Goal: Information Seeking & Learning: Check status

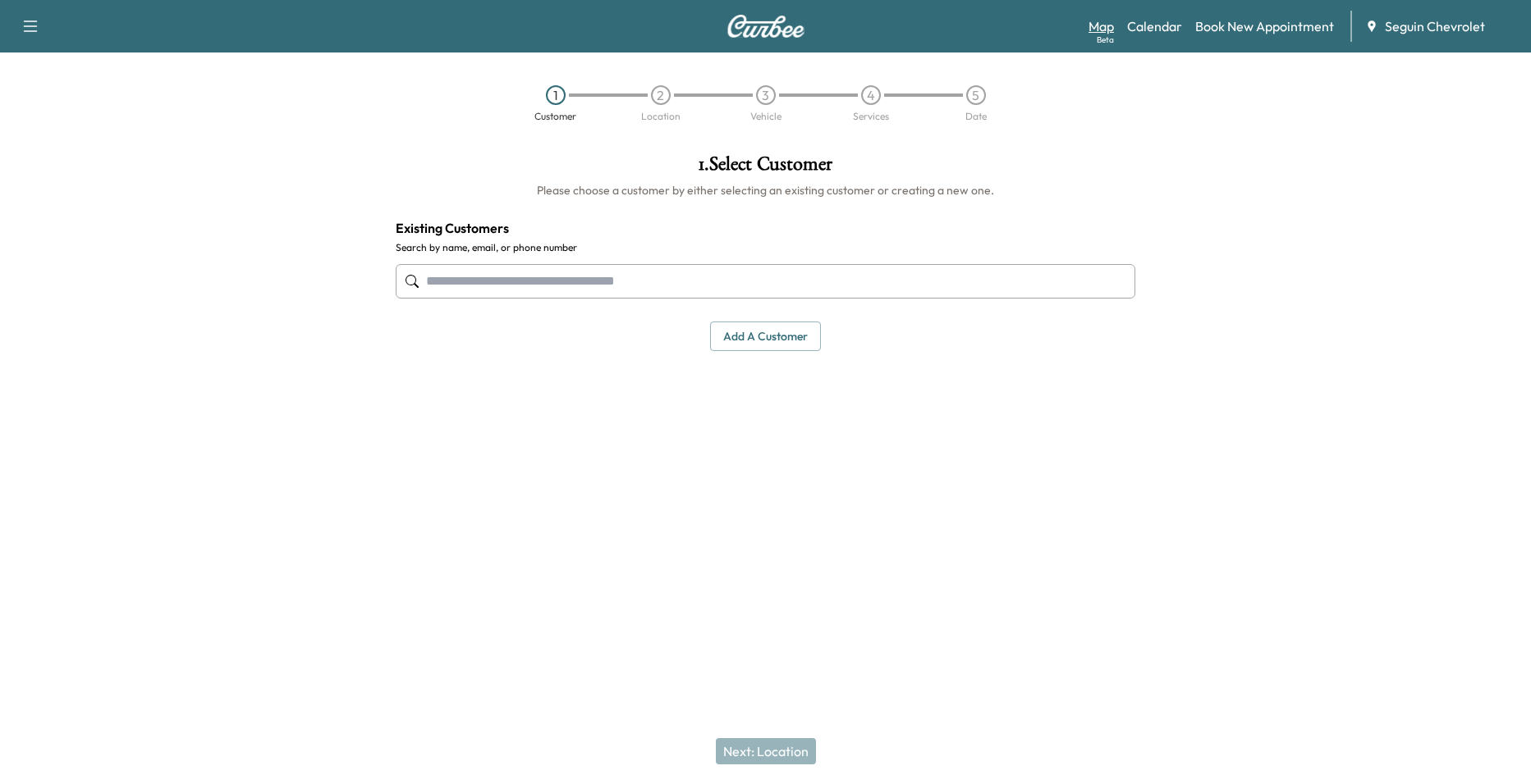
click at [1110, 31] on link "Map Beta" at bounding box center [1101, 26] width 25 height 19
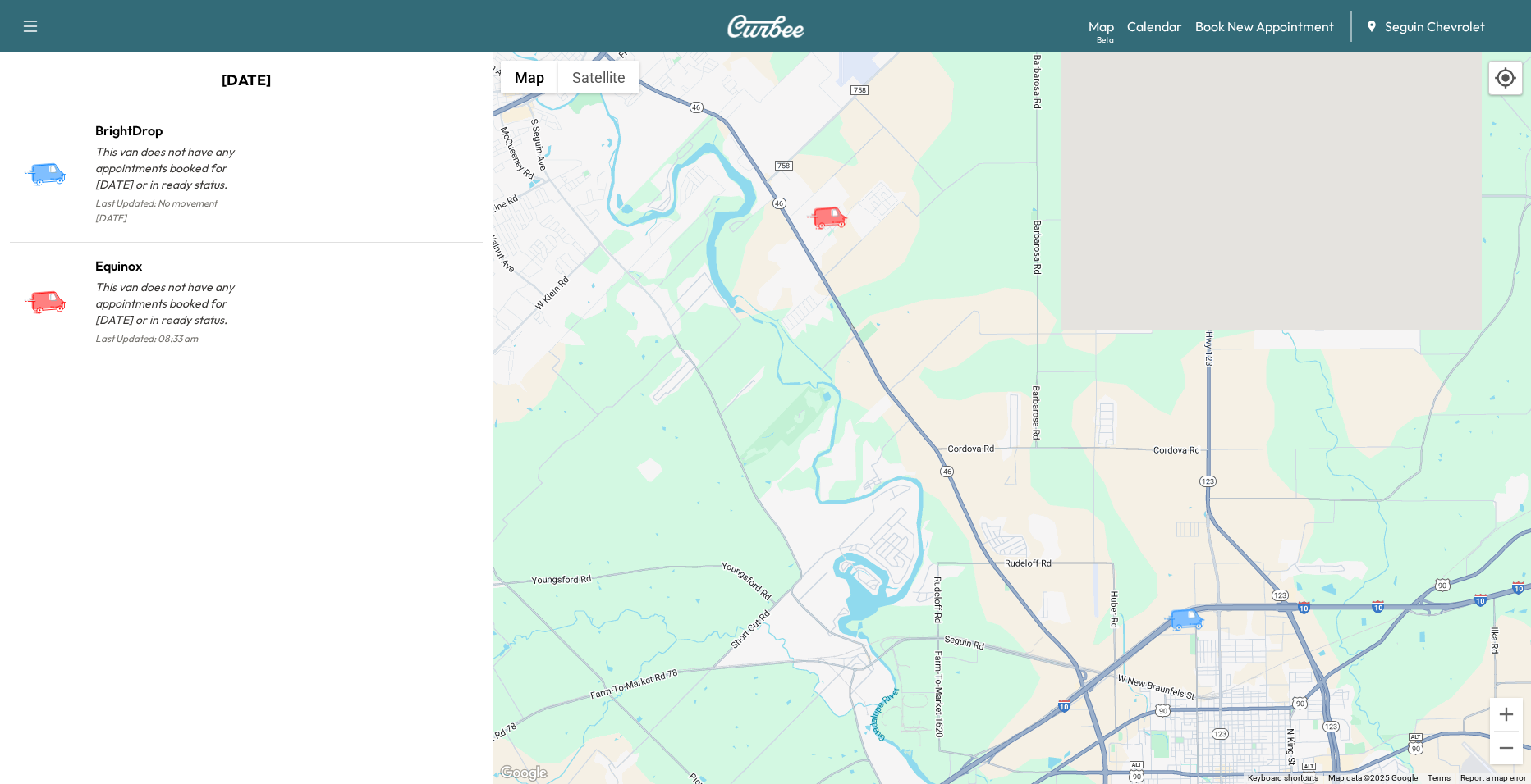
click at [1144, 43] on div "Support Log Out Map Beta Calendar Book New Appointment Seguin Chevrolet" at bounding box center [765, 26] width 1531 height 53
click at [1150, 33] on link "Calendar" at bounding box center [1154, 26] width 55 height 19
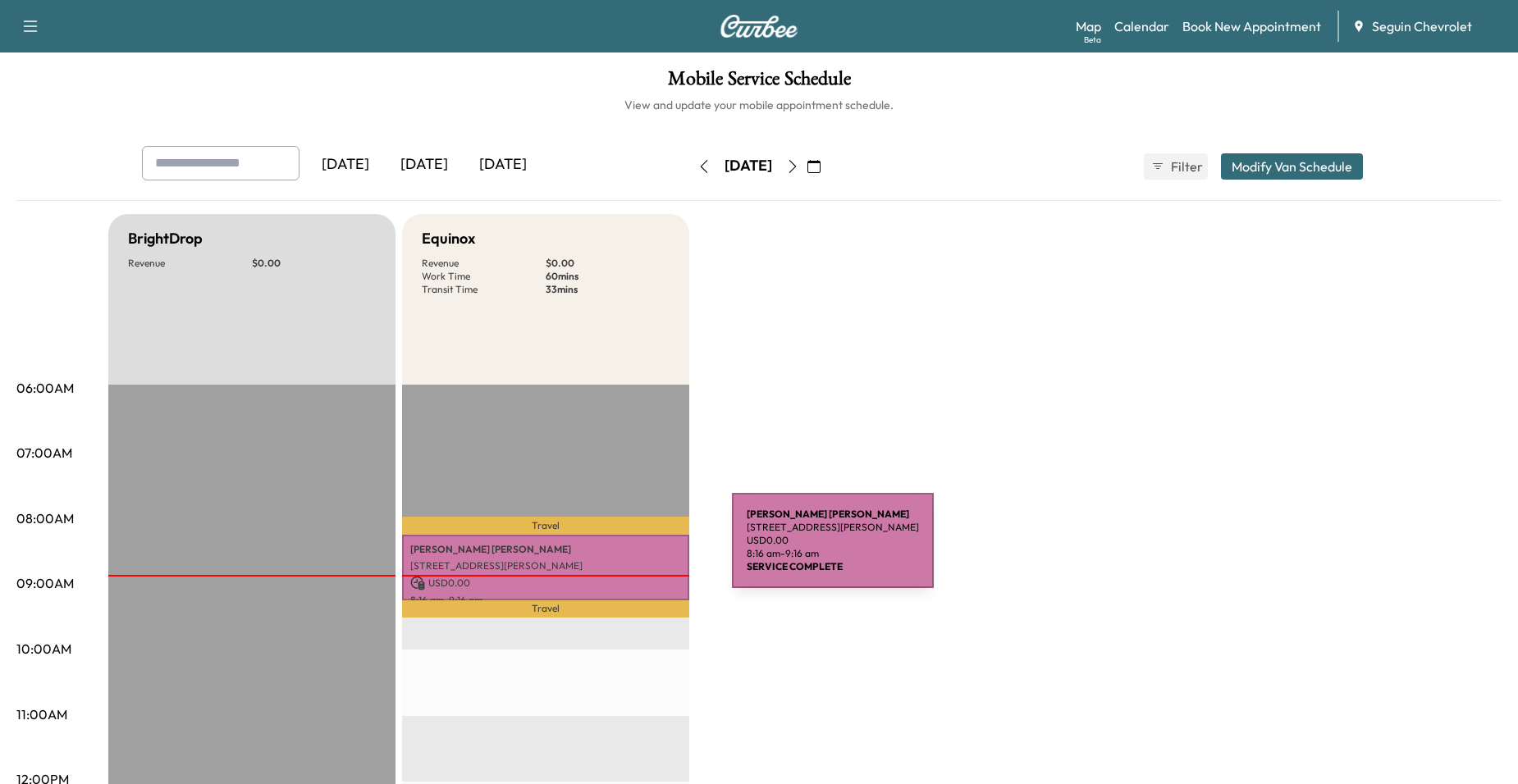
click at [609, 551] on p "[PERSON_NAME]" at bounding box center [546, 550] width 270 height 13
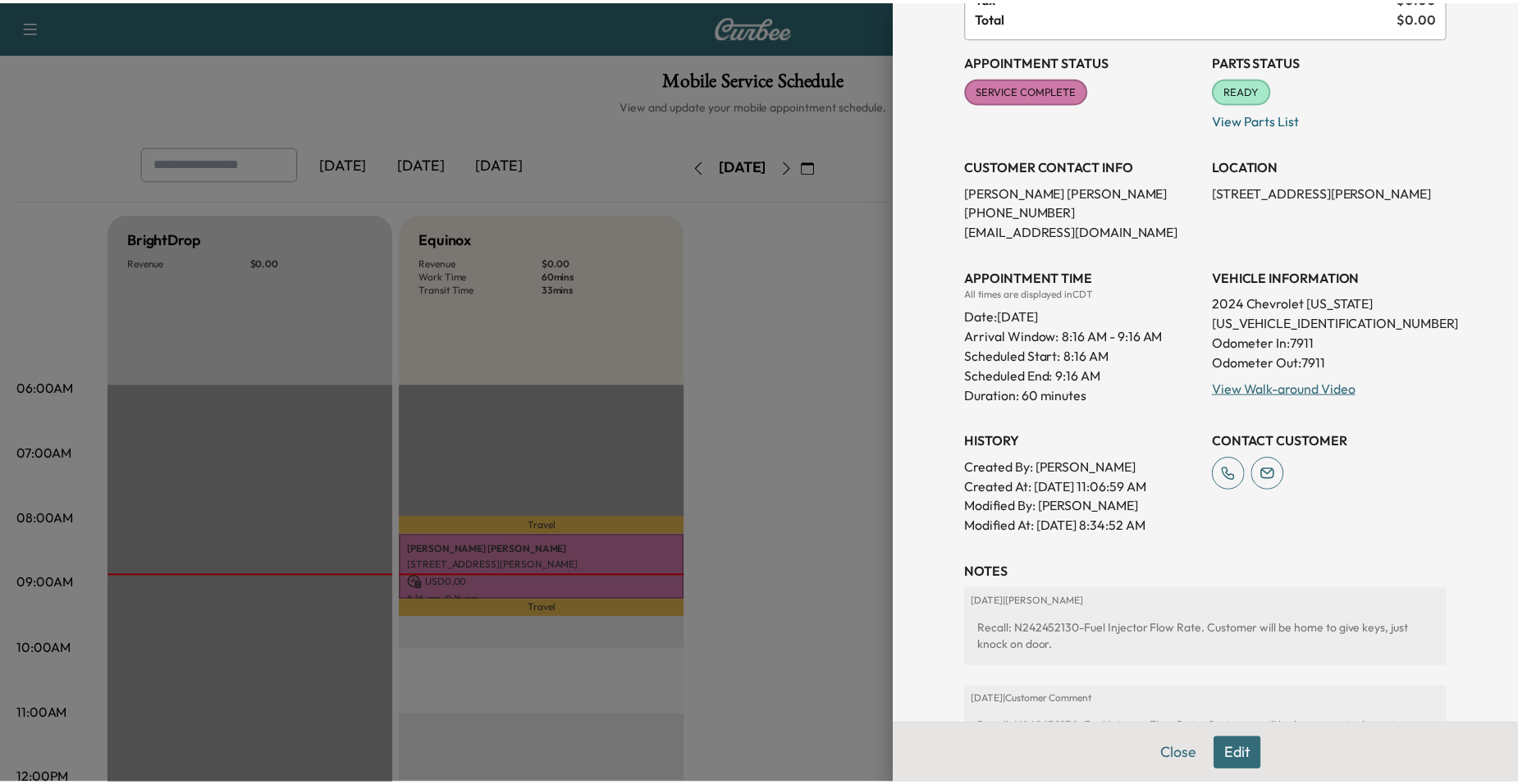
scroll to position [318, 0]
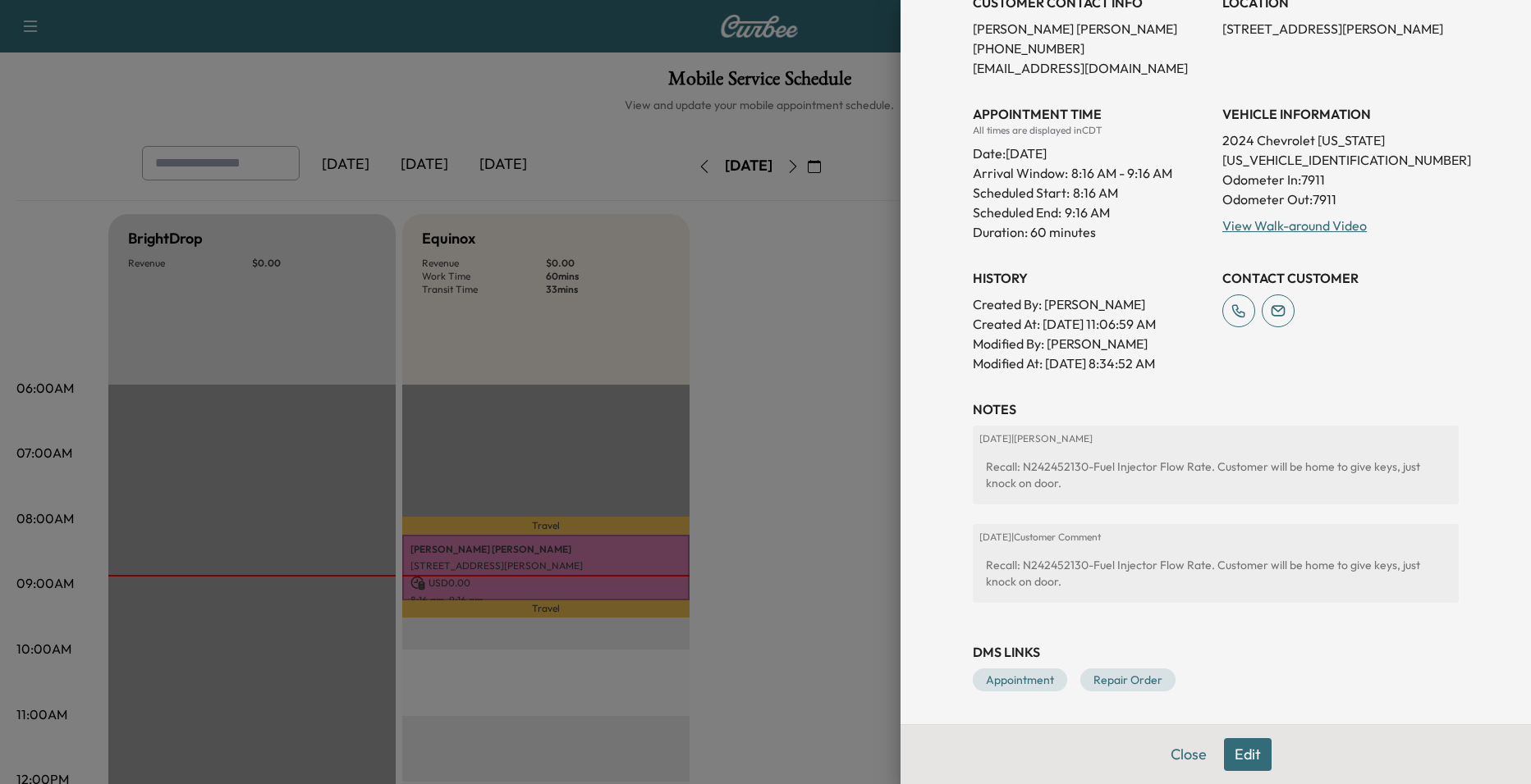
click at [866, 536] on div at bounding box center [765, 392] width 1531 height 784
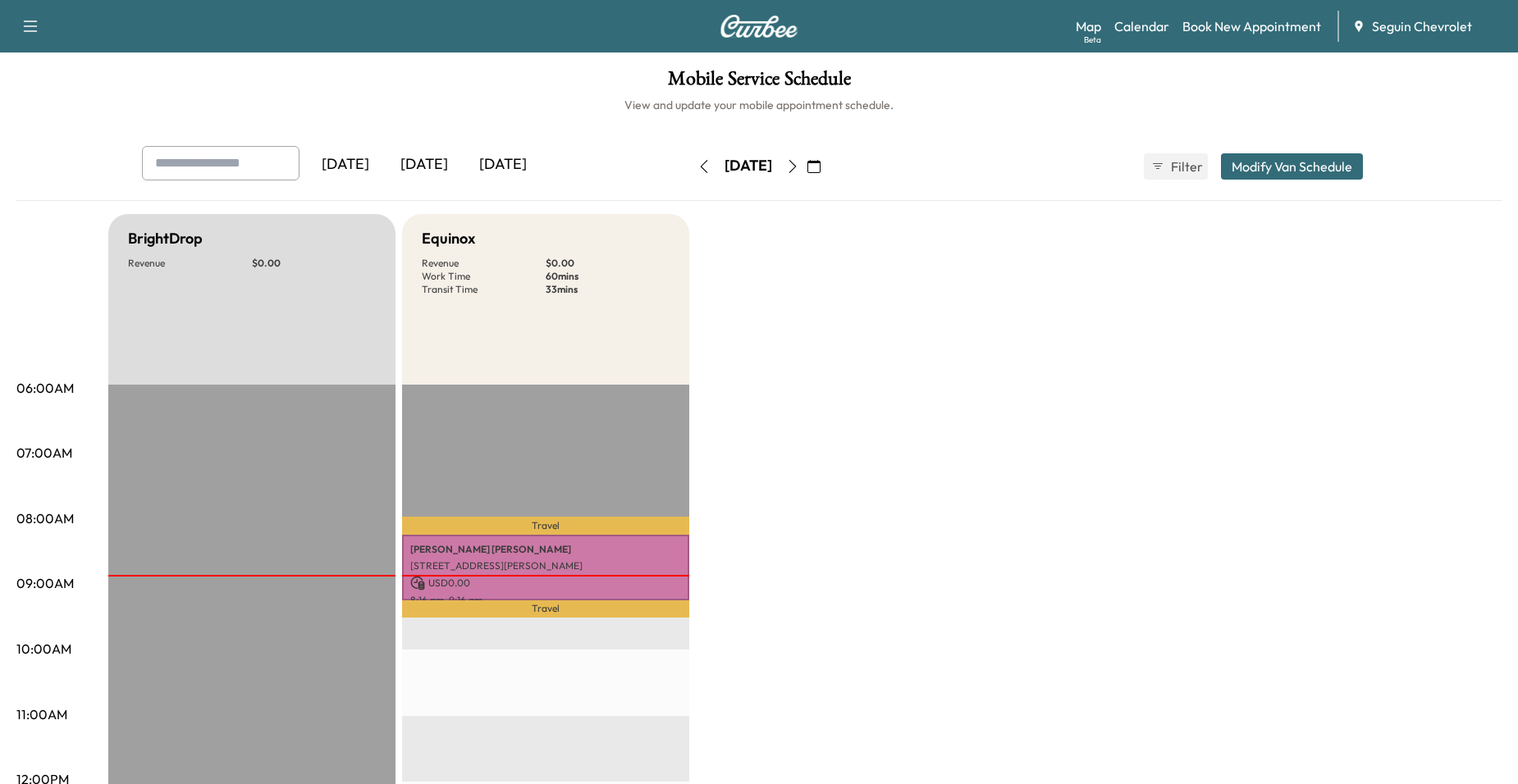
click at [799, 172] on icon "button" at bounding box center [793, 167] width 13 height 13
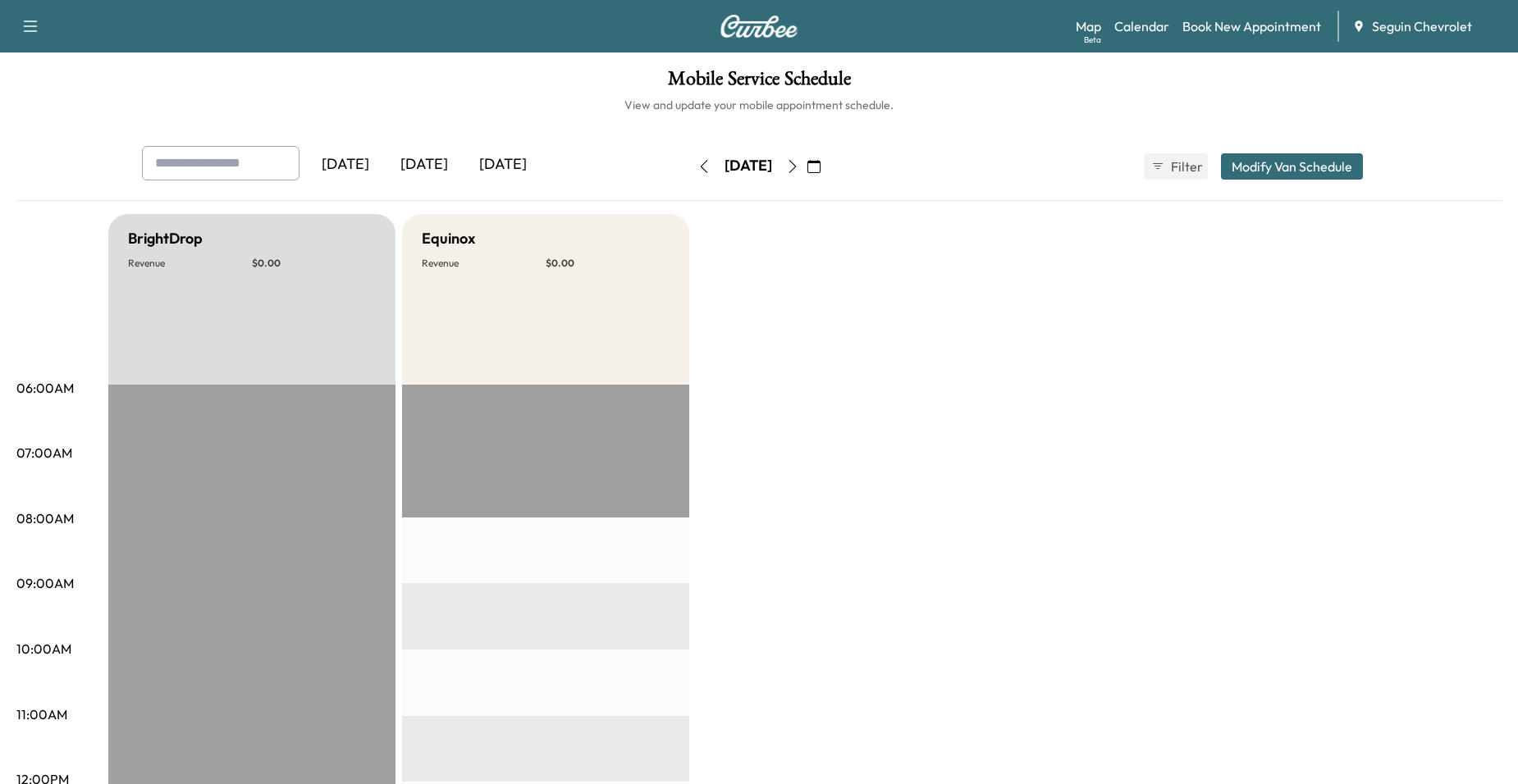
click at [799, 172] on icon "button" at bounding box center [793, 167] width 13 height 13
click at [807, 172] on button "button" at bounding box center [792, 166] width 28 height 26
click at [799, 170] on icon "button" at bounding box center [793, 167] width 13 height 13
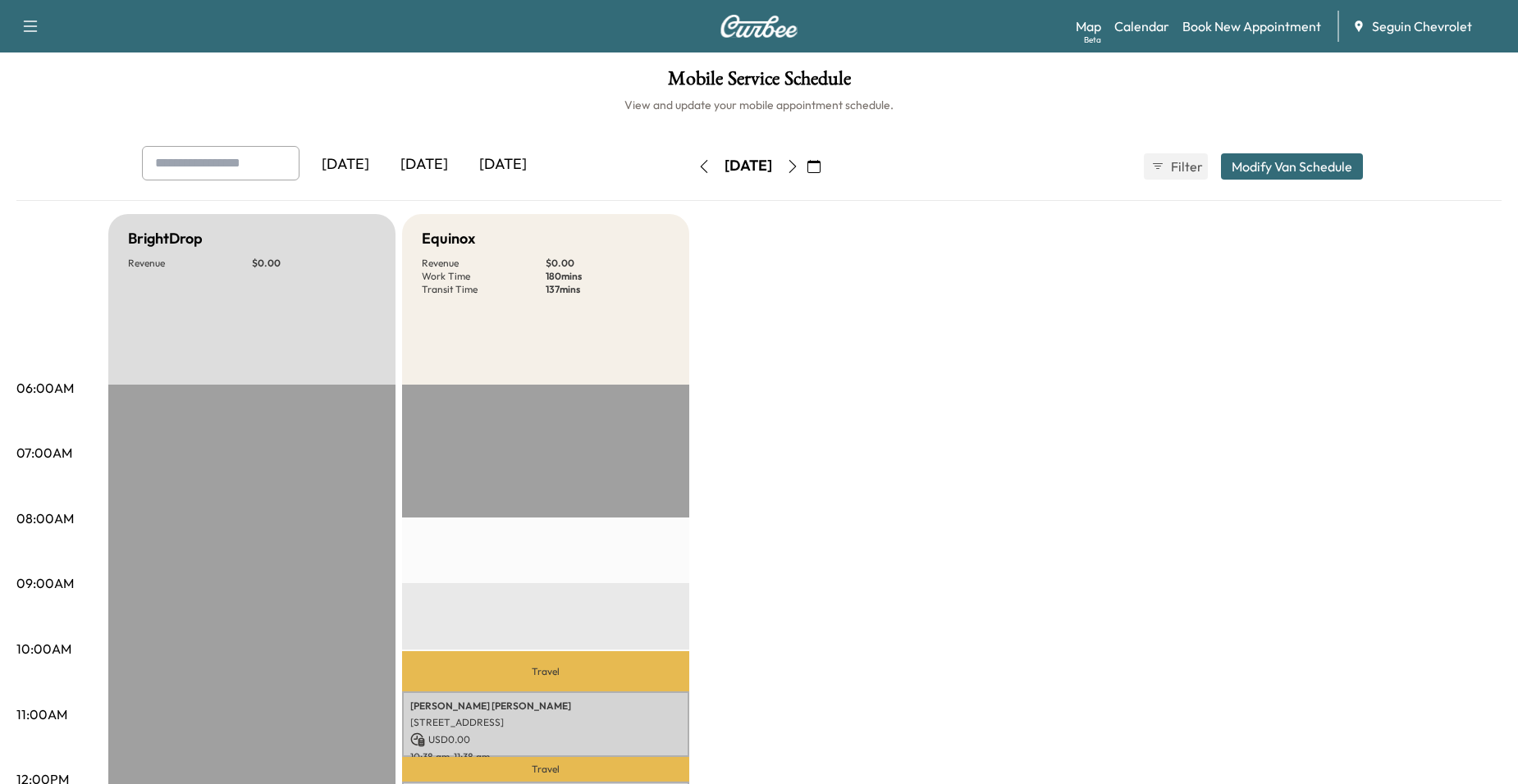
click at [698, 170] on icon "button" at bounding box center [704, 167] width 13 height 13
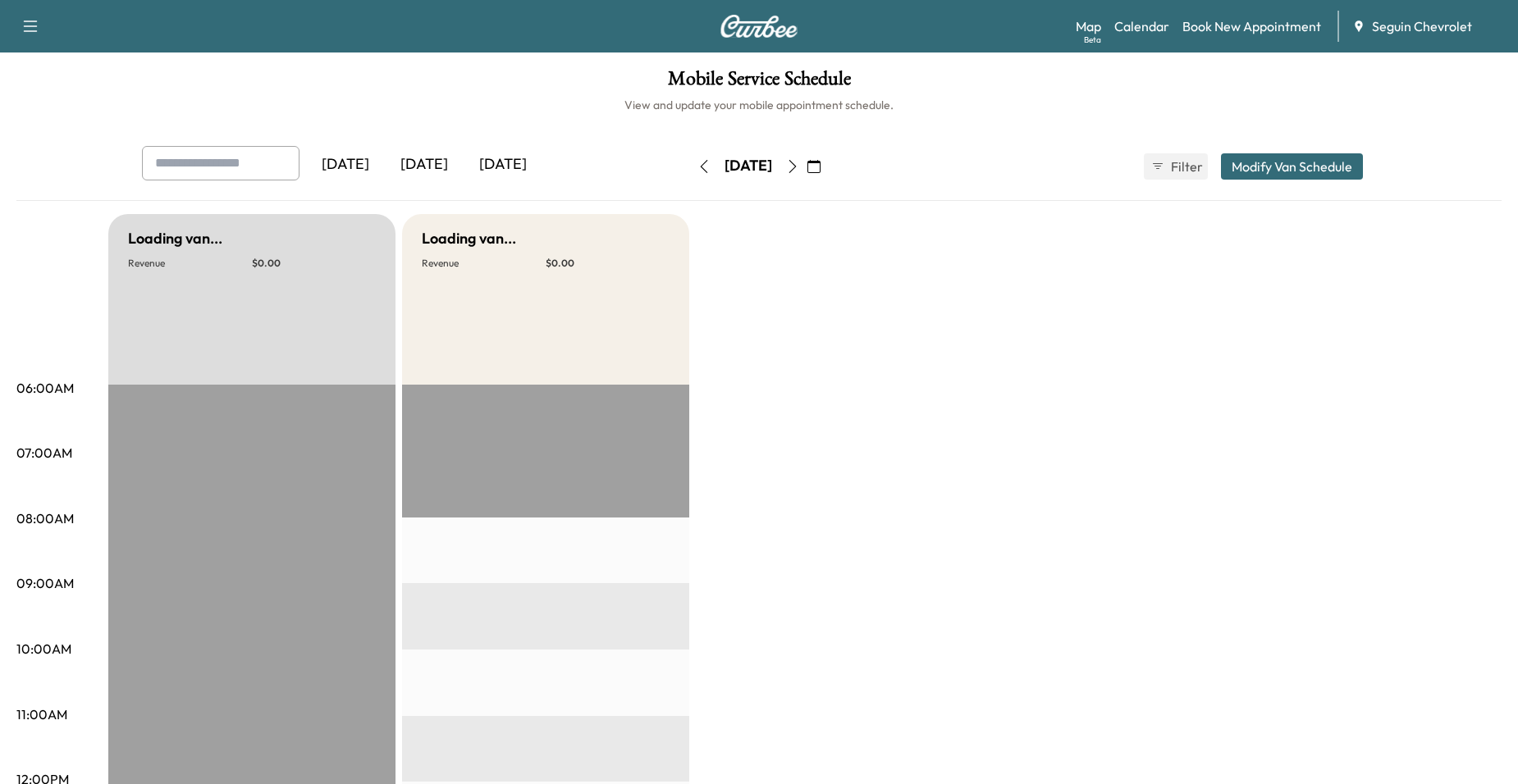
click at [698, 169] on icon "button" at bounding box center [704, 167] width 13 height 13
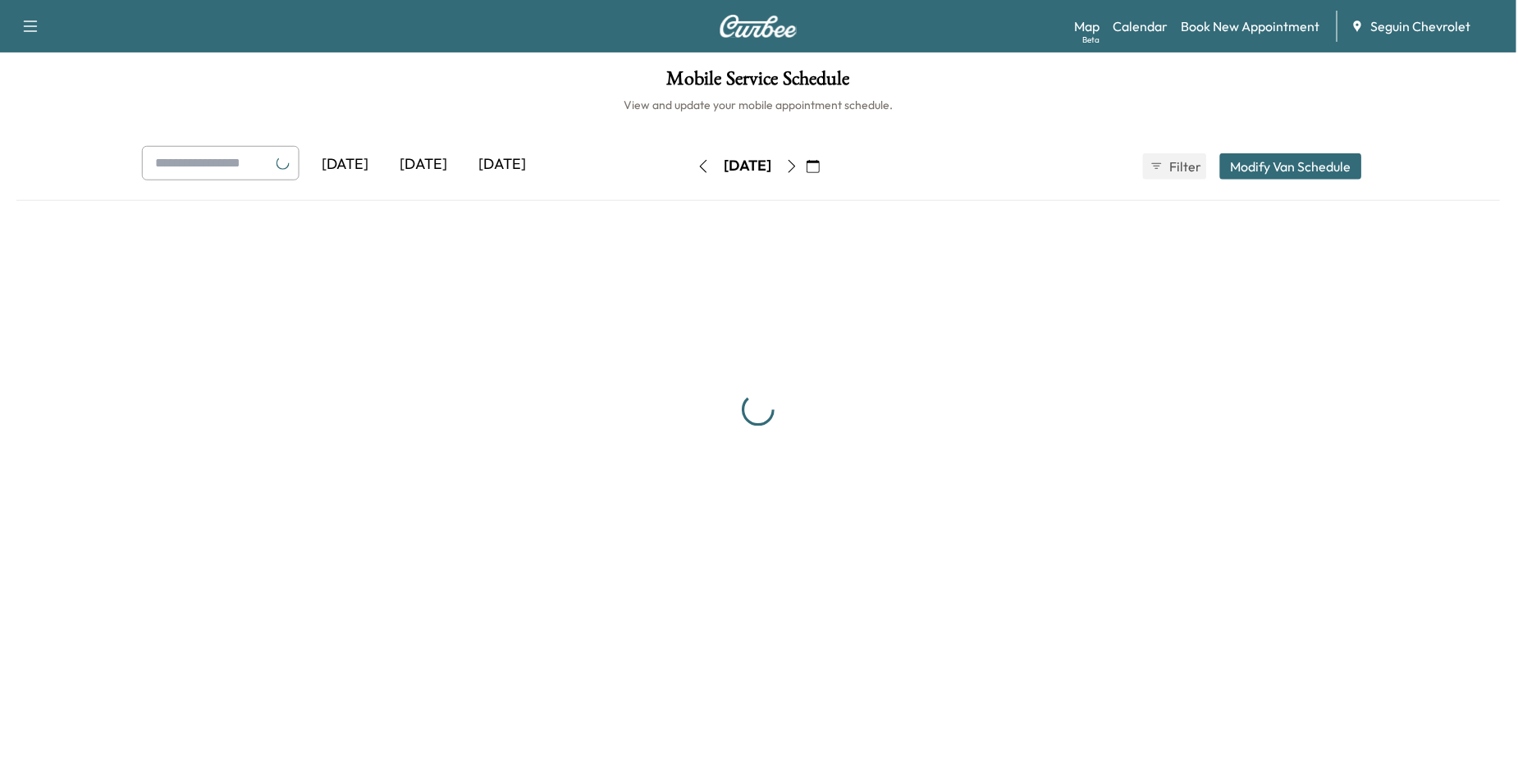
click at [690, 169] on button "button" at bounding box center [704, 166] width 28 height 26
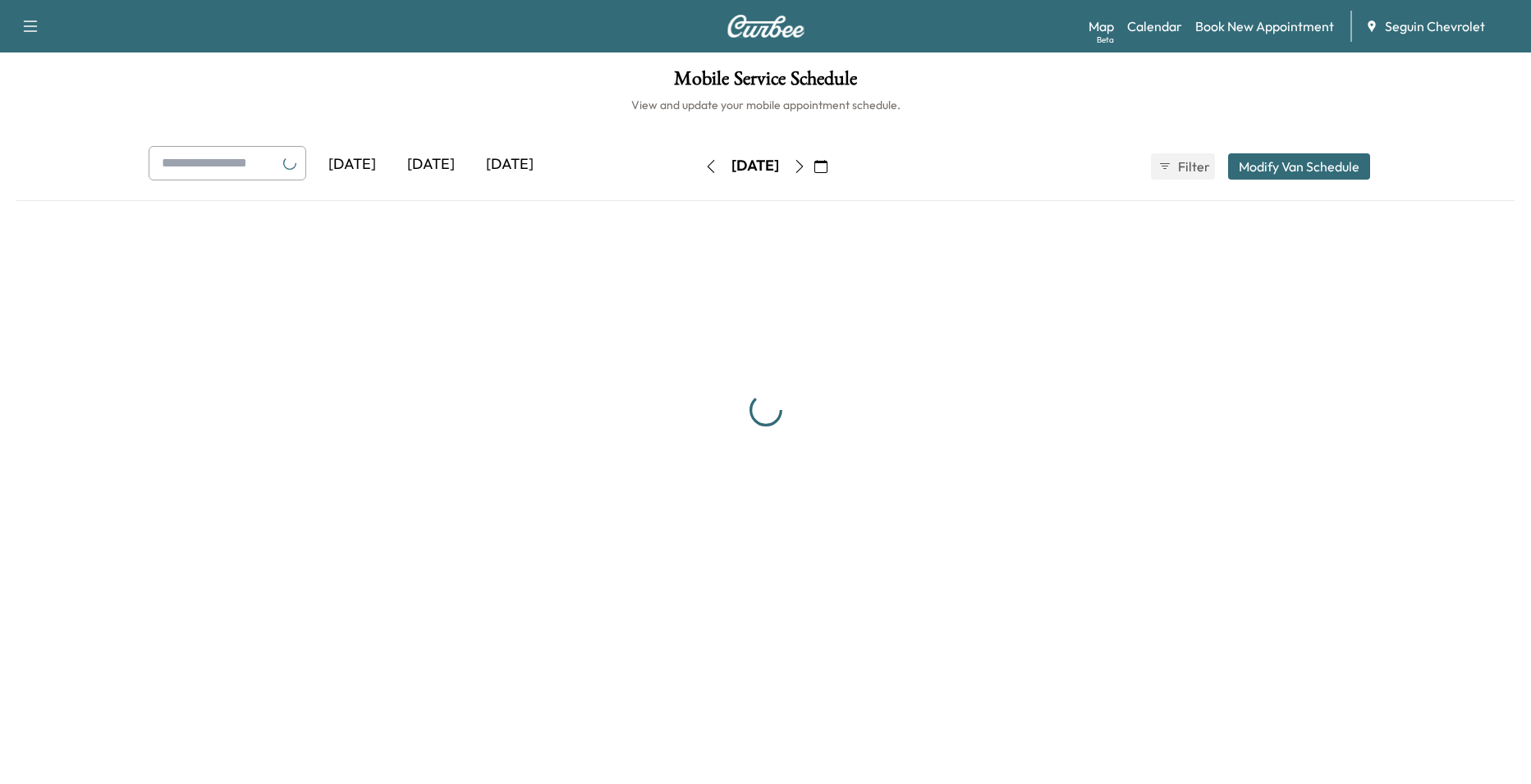
click at [704, 169] on icon "button" at bounding box center [710, 167] width 13 height 13
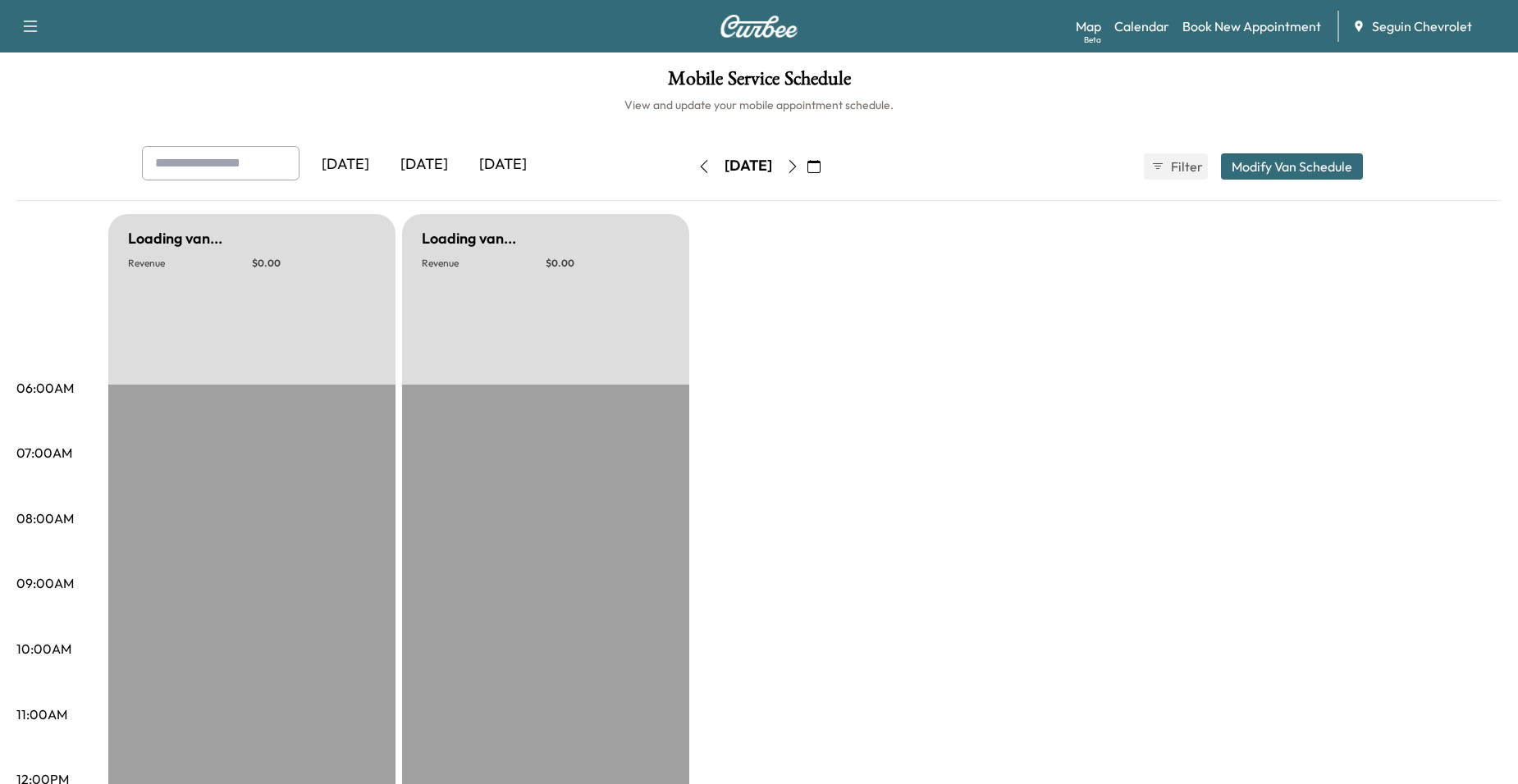
click at [698, 169] on icon "button" at bounding box center [704, 167] width 13 height 13
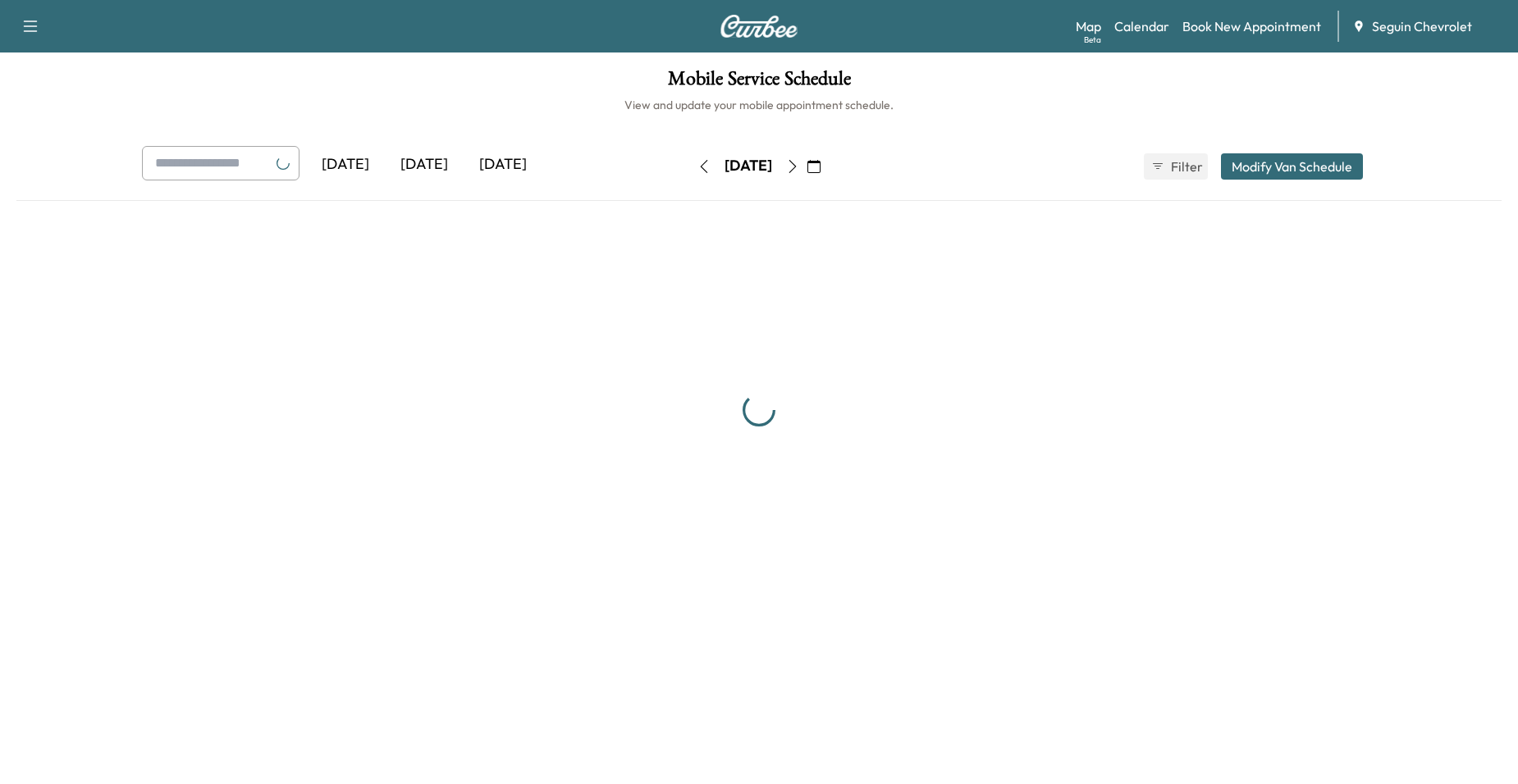
click at [698, 167] on icon "button" at bounding box center [704, 167] width 13 height 13
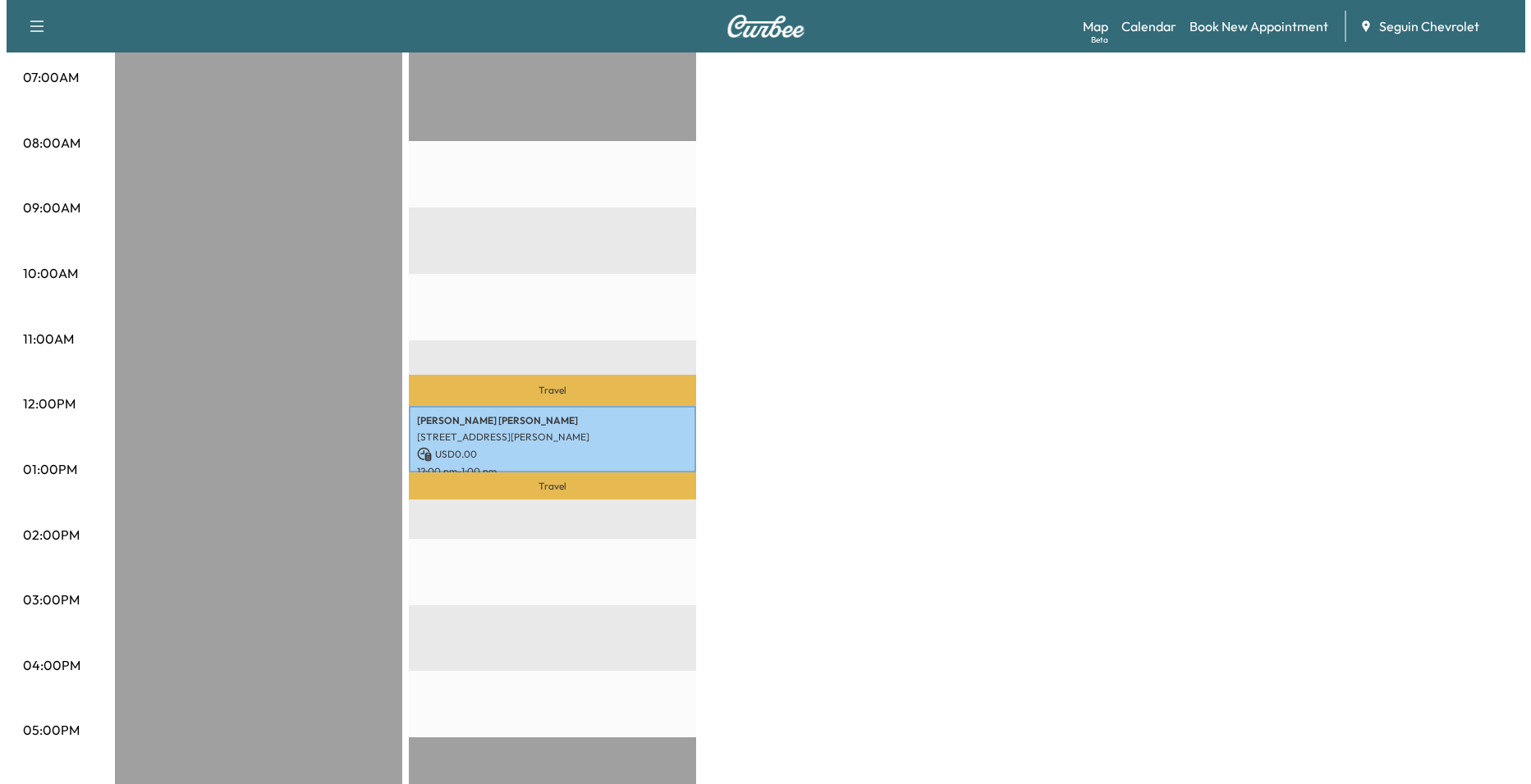
scroll to position [410, 0]
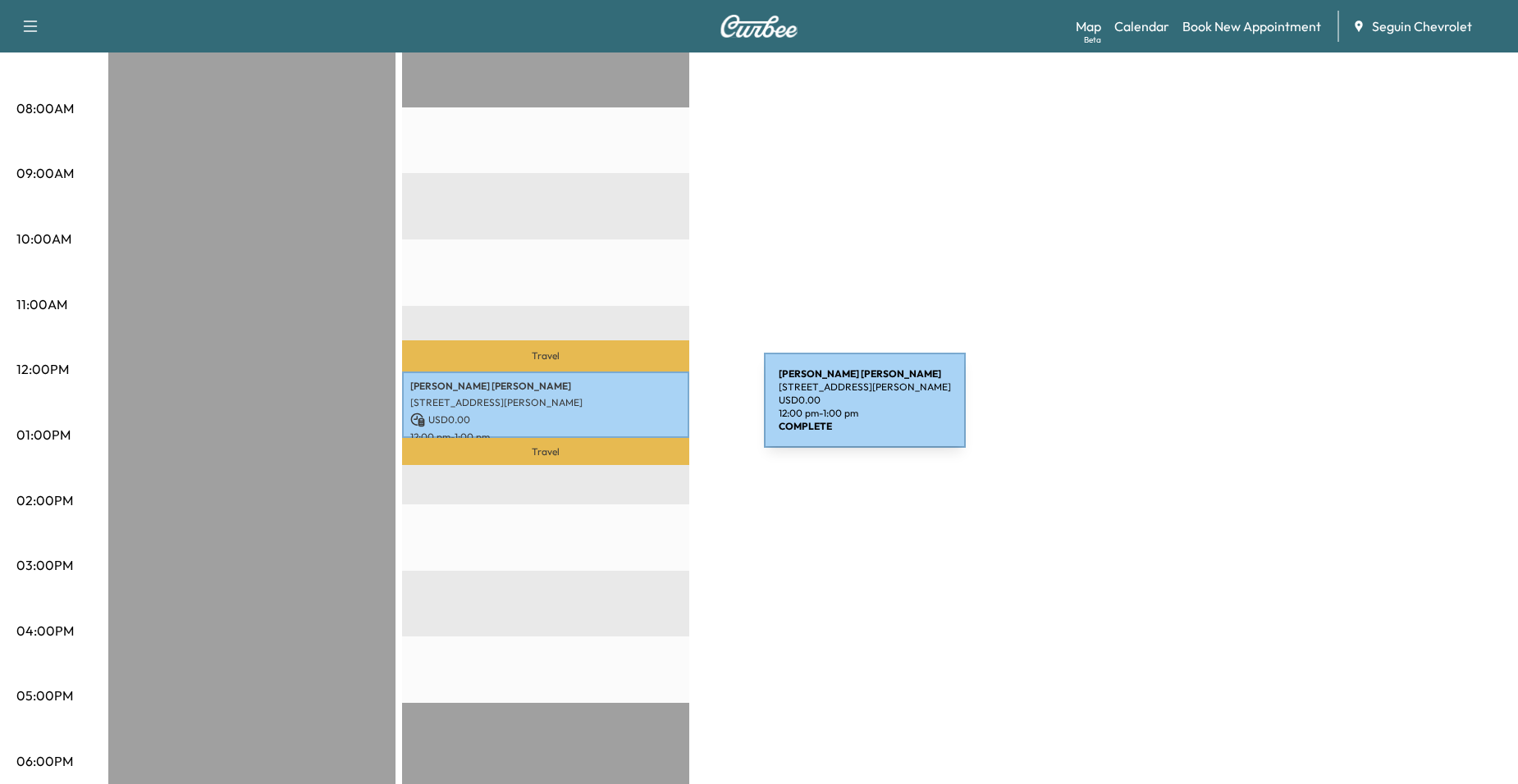
click at [641, 413] on p "USD 0.00" at bounding box center [546, 421] width 270 height 15
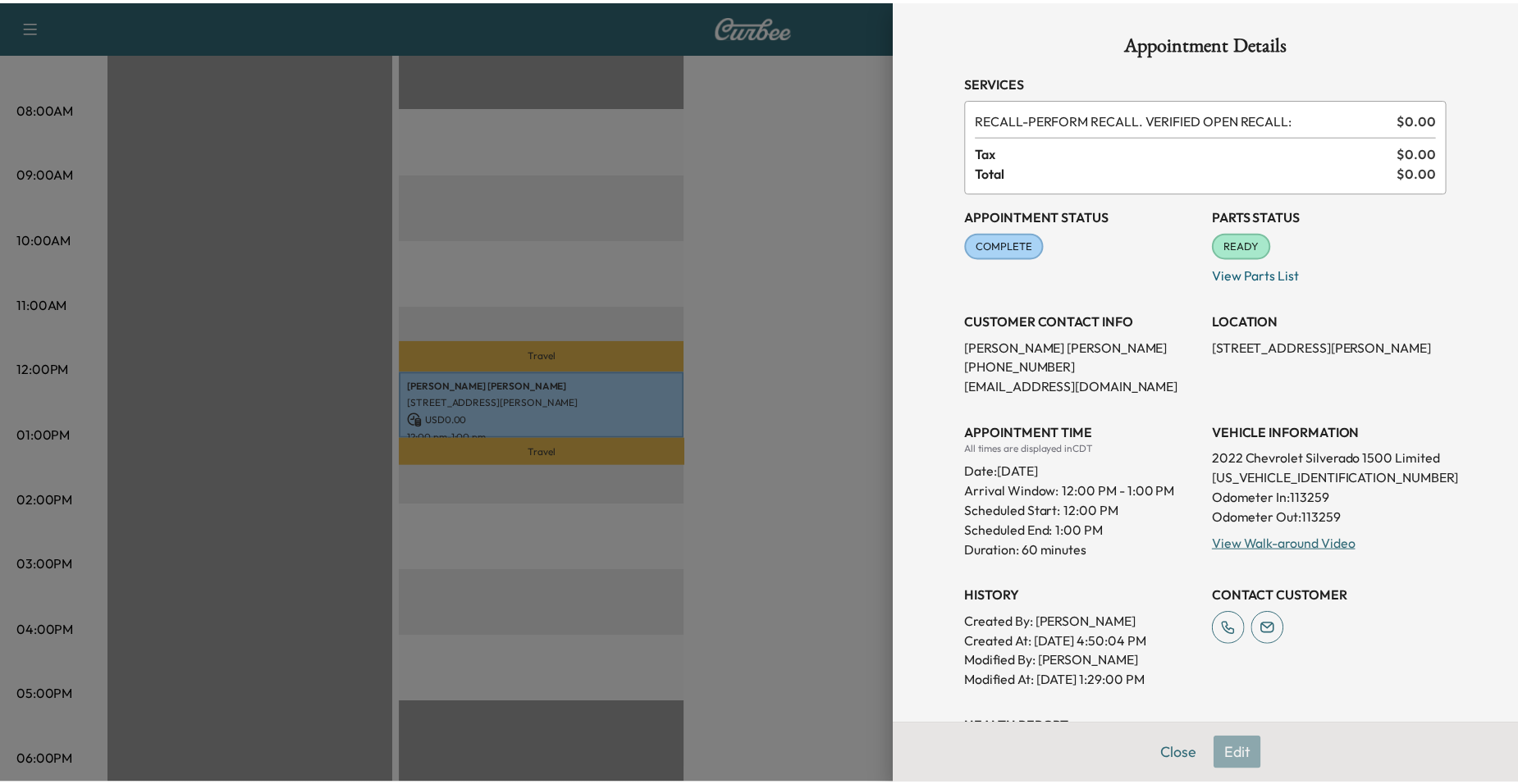
scroll to position [456, 0]
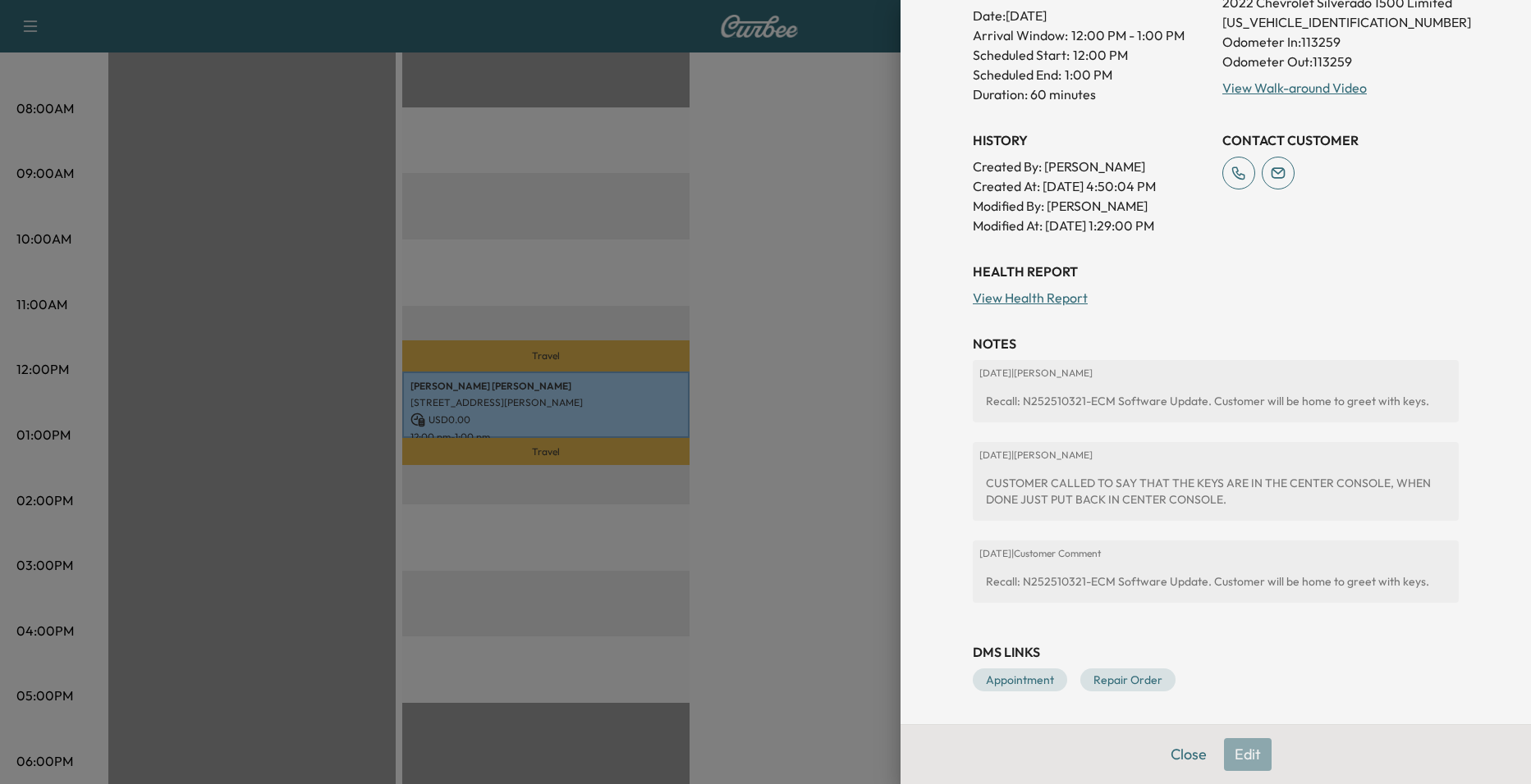
click at [806, 437] on div at bounding box center [765, 392] width 1531 height 784
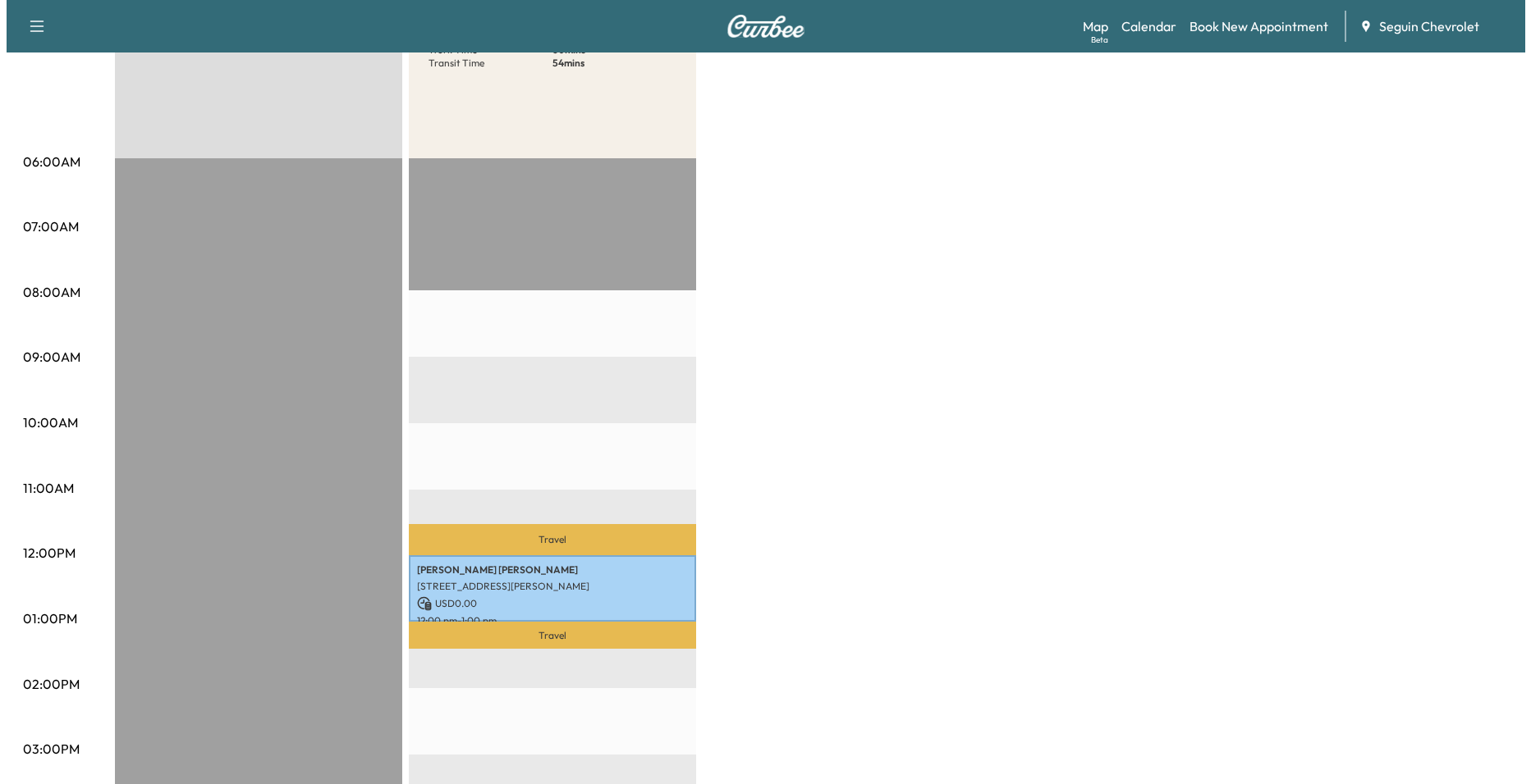
scroll to position [164, 0]
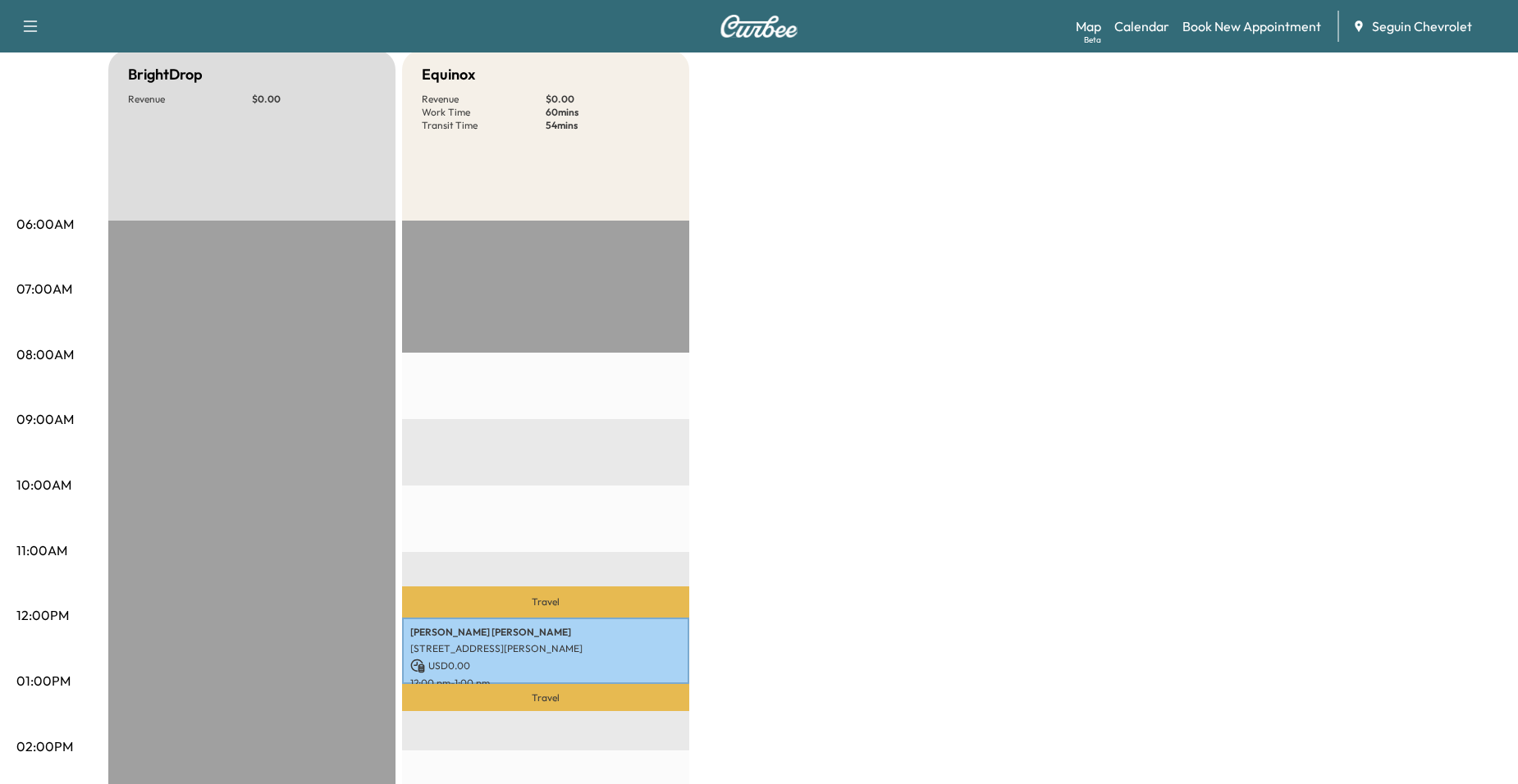
click at [659, 606] on p "Travel" at bounding box center [546, 602] width 287 height 31
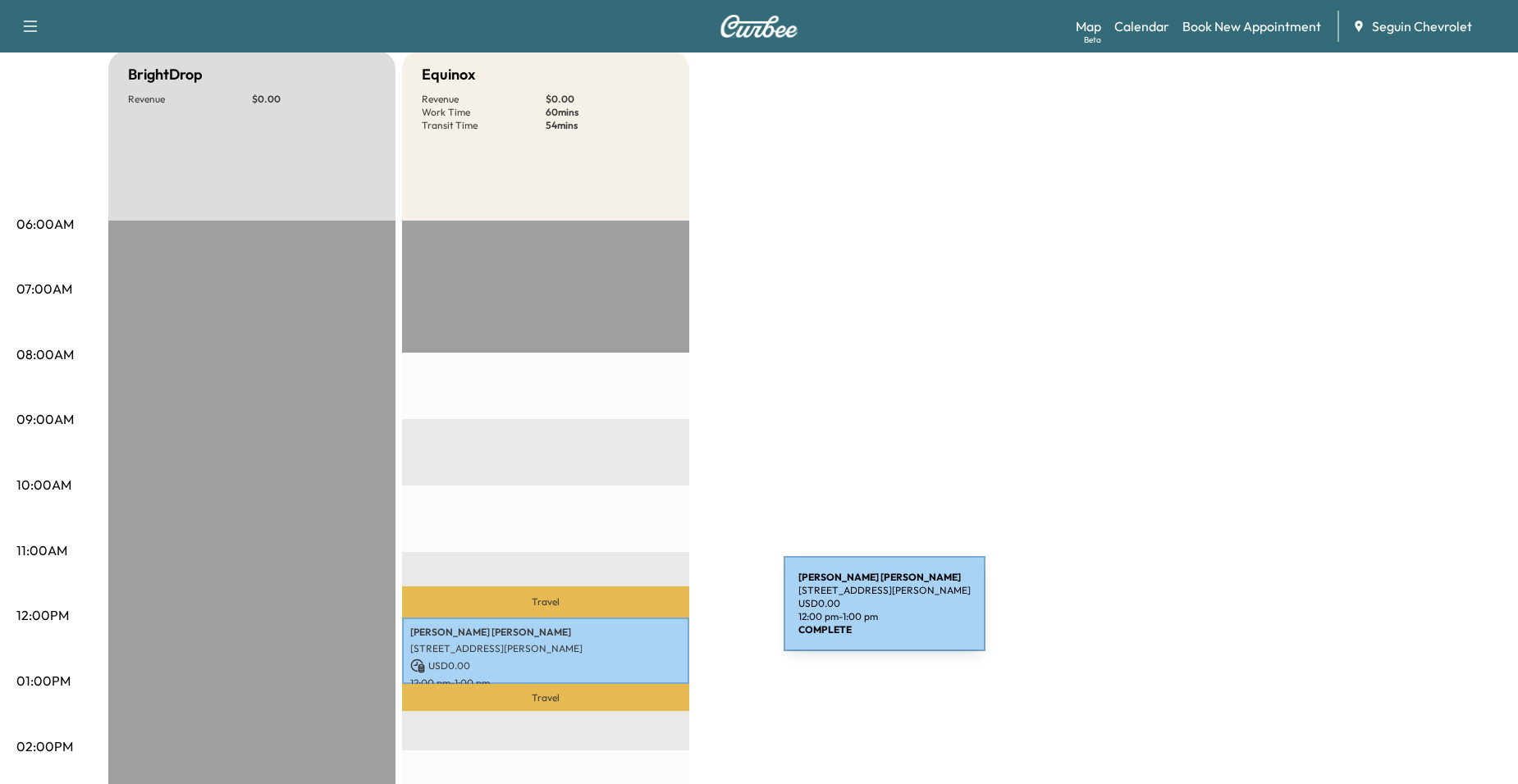
click at [659, 620] on div "[PERSON_NAME] [STREET_ADDRESS][PERSON_NAME] USD 0.00 12:00 pm - 1:00 pm" at bounding box center [546, 651] width 287 height 66
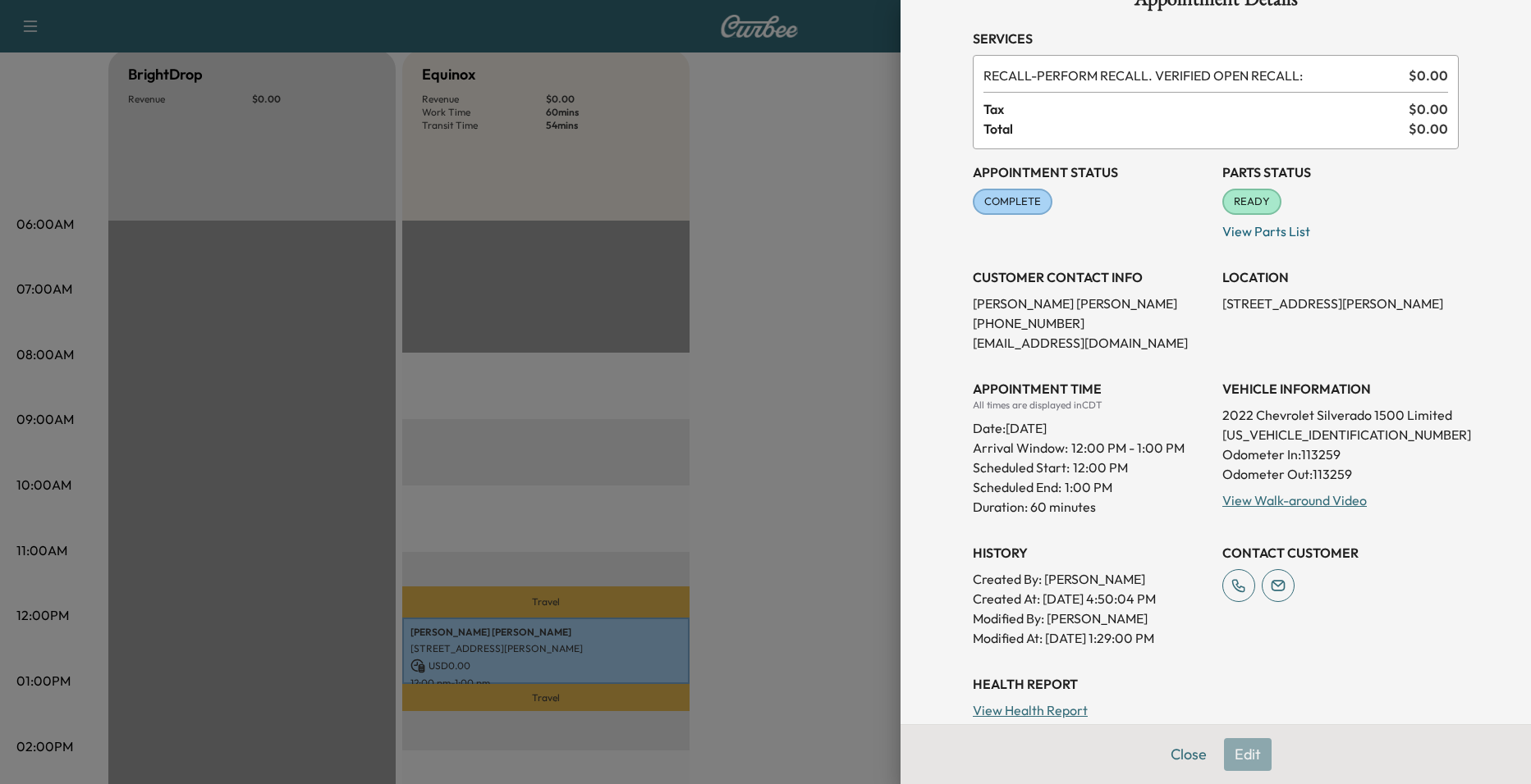
scroll to position [82, 0]
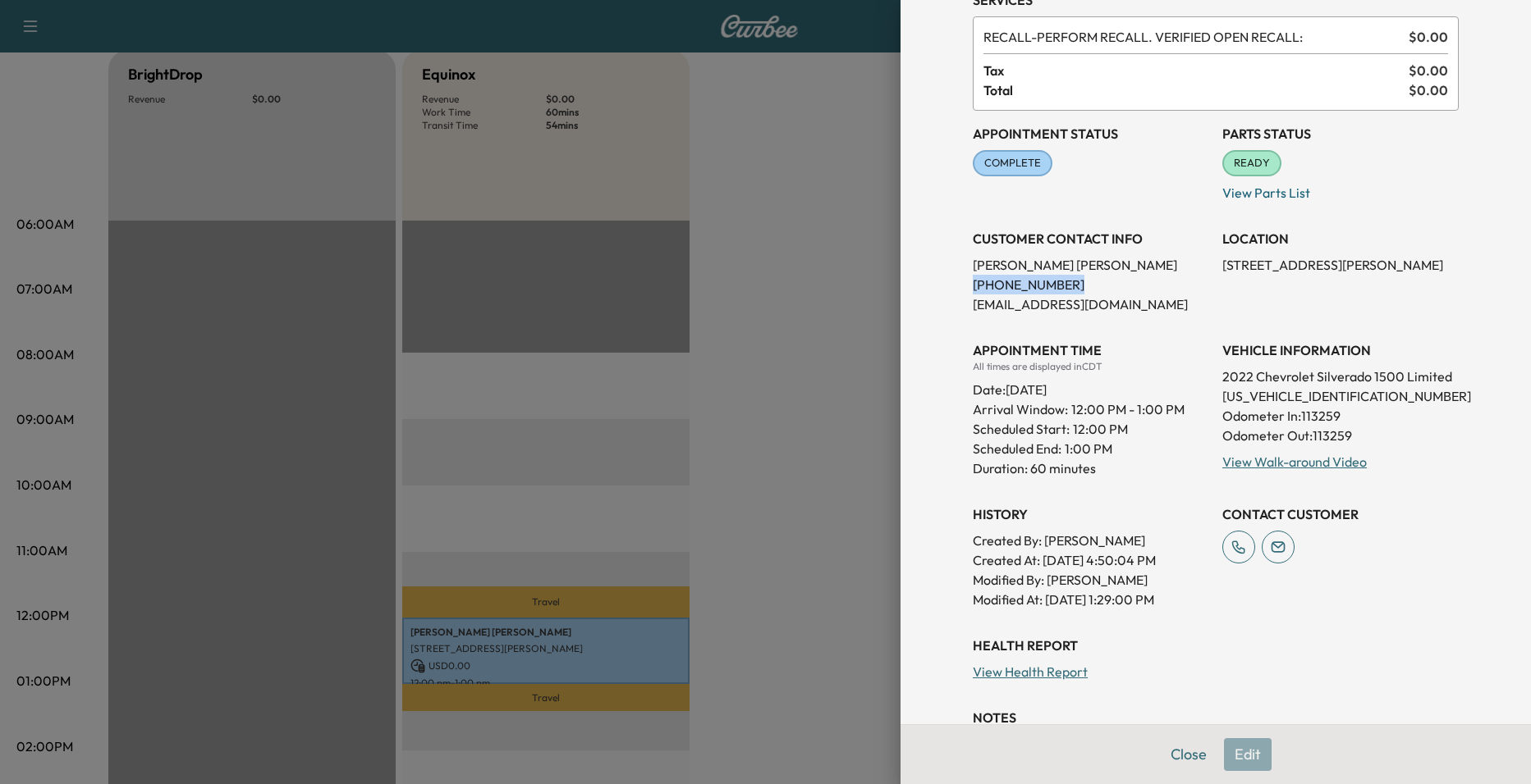
drag, startPoint x: 958, startPoint y: 287, endPoint x: 1066, endPoint y: 282, distance: 108.1
click at [1066, 282] on div "Appointment Details Services RECALL - PERFORM RECALL. VERIFIED OPEN RECALL: $ 0…" at bounding box center [1215, 508] width 525 height 1180
drag, startPoint x: 1066, startPoint y: 282, endPoint x: 1023, endPoint y: 281, distance: 43.0
copy p "[PHONE_NUMBER]"
